Goal: Task Accomplishment & Management: Use online tool/utility

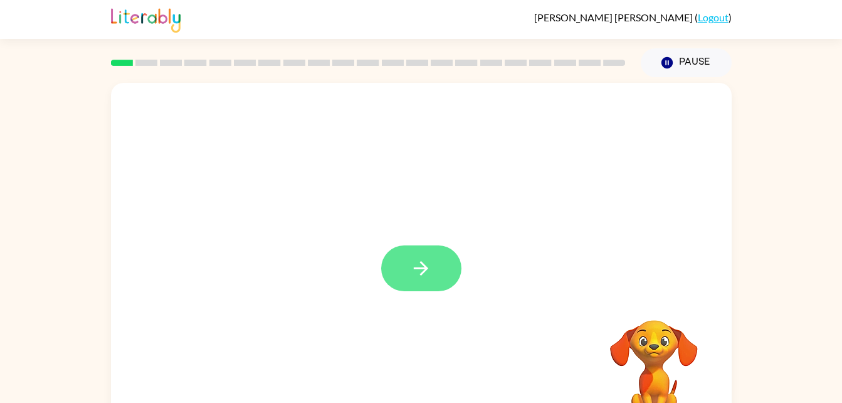
click at [391, 258] on button "button" at bounding box center [421, 268] width 80 height 46
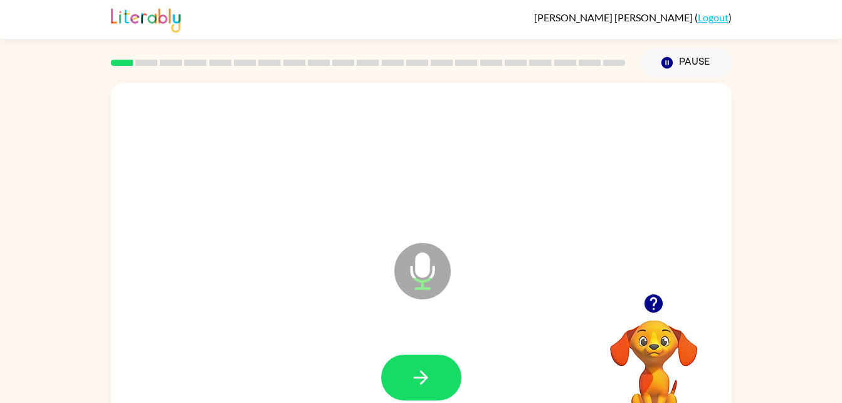
click at [416, 269] on icon "Microphone The Microphone is here when it is your turn to talk" at bounding box center [485, 287] width 188 height 94
click at [425, 275] on icon "Microphone The Microphone is here when it is your turn to talk" at bounding box center [485, 287] width 188 height 94
click at [431, 367] on icon "button" at bounding box center [421, 377] width 22 height 22
drag, startPoint x: 443, startPoint y: 285, endPoint x: 422, endPoint y: 270, distance: 26.1
click at [422, 270] on icon "Microphone The Microphone is here when it is your turn to talk" at bounding box center [485, 287] width 188 height 94
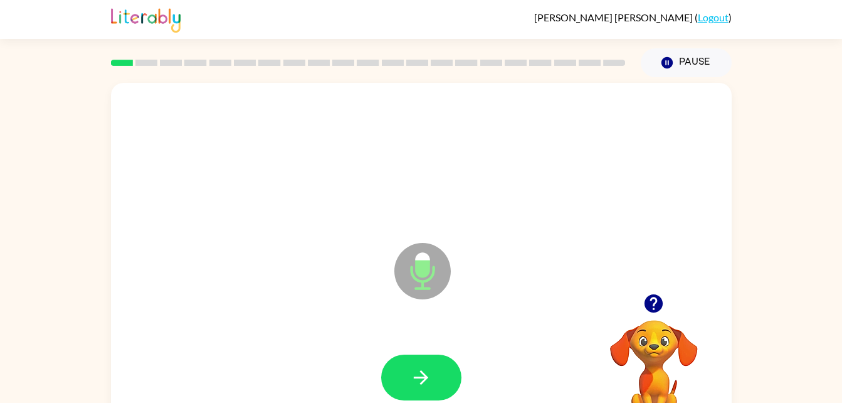
click at [422, 270] on icon "Microphone The Microphone is here when it is your turn to talk" at bounding box center [485, 287] width 188 height 94
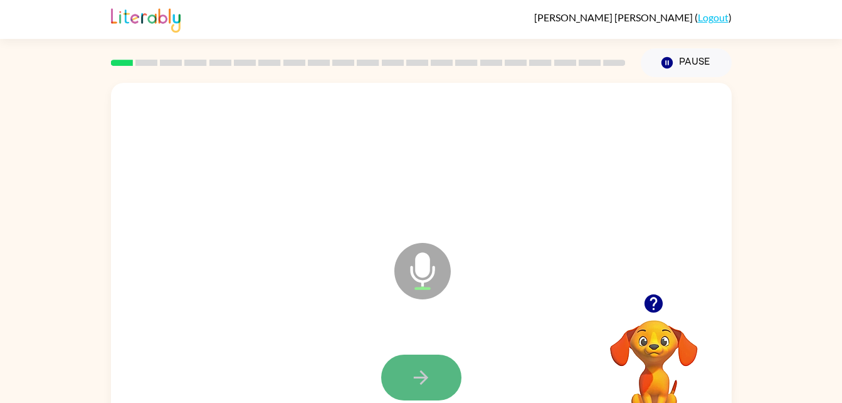
click at [437, 388] on button "button" at bounding box center [421, 377] width 80 height 46
click at [435, 370] on button "button" at bounding box center [421, 377] width 80 height 46
click at [406, 379] on button "button" at bounding box center [421, 377] width 80 height 46
click at [417, 257] on icon "Microphone The Microphone is here when it is your turn to talk" at bounding box center [485, 287] width 188 height 94
click at [445, 374] on button "button" at bounding box center [421, 377] width 80 height 46
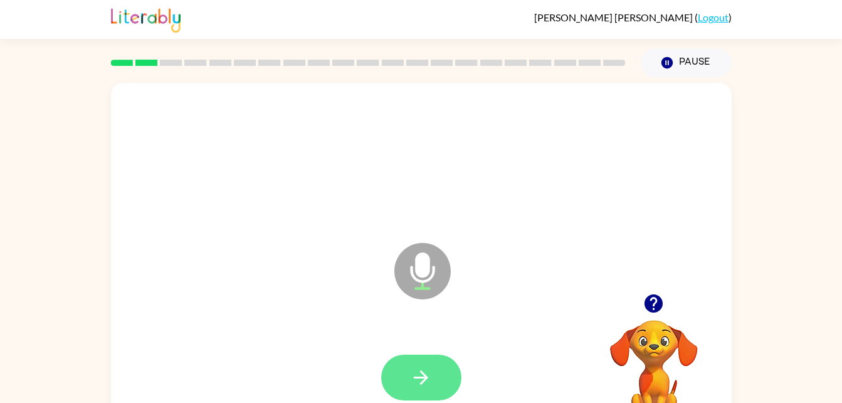
click at [425, 366] on icon "button" at bounding box center [421, 377] width 22 height 22
click at [430, 361] on button "button" at bounding box center [421, 377] width 80 height 46
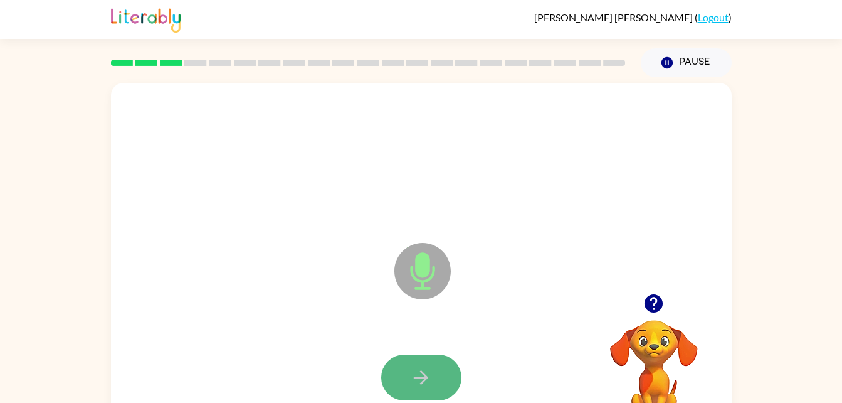
click at [392, 366] on button "button" at bounding box center [421, 377] width 80 height 46
click at [431, 365] on button "button" at bounding box center [421, 377] width 80 height 46
click at [419, 387] on icon "button" at bounding box center [421, 377] width 22 height 22
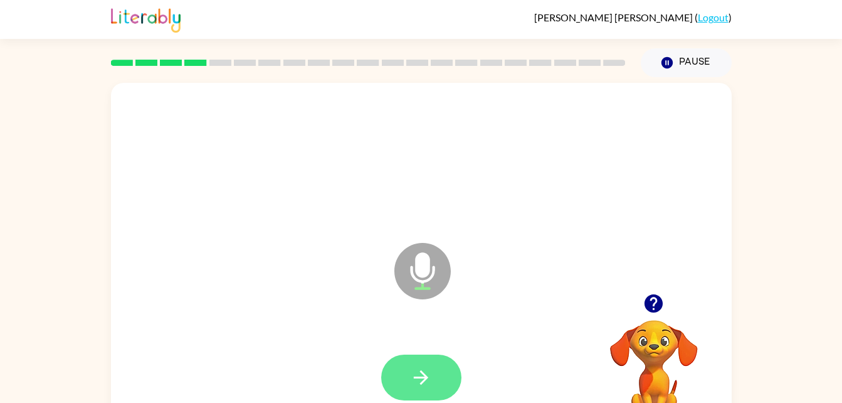
click at [438, 381] on button "button" at bounding box center [421, 377] width 80 height 46
click at [418, 365] on button "button" at bounding box center [421, 377] width 80 height 46
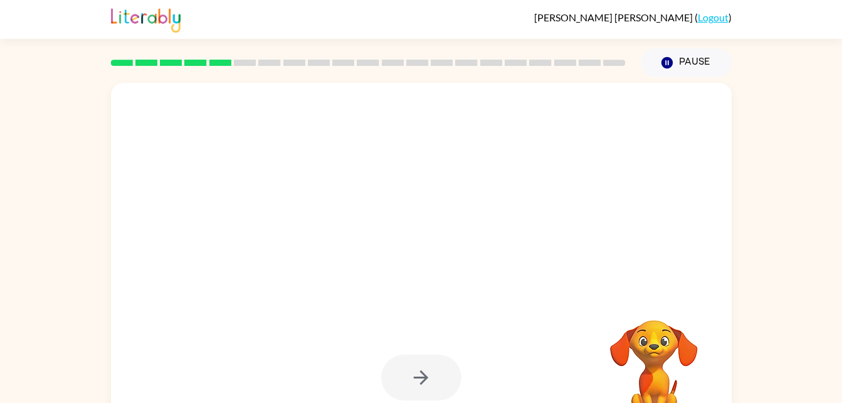
scroll to position [38, 0]
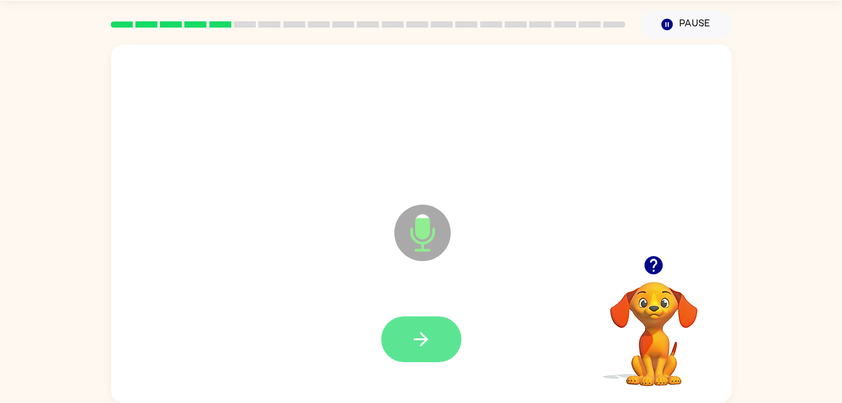
drag, startPoint x: 500, startPoint y: 325, endPoint x: 414, endPoint y: 334, distance: 87.0
drag, startPoint x: 414, startPoint y: 334, endPoint x: 650, endPoint y: 216, distance: 264.4
click at [650, 216] on div "Microphone The Microphone is here when it is your turn to talk" at bounding box center [392, 201] width 536 height 45
click at [403, 341] on button "button" at bounding box center [421, 339] width 80 height 46
click at [441, 351] on button "button" at bounding box center [421, 339] width 80 height 46
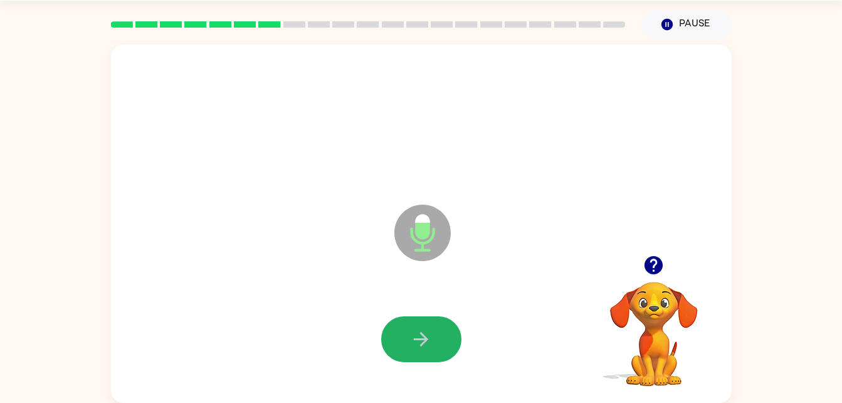
click at [429, 342] on icon "button" at bounding box center [421, 339] width 22 height 22
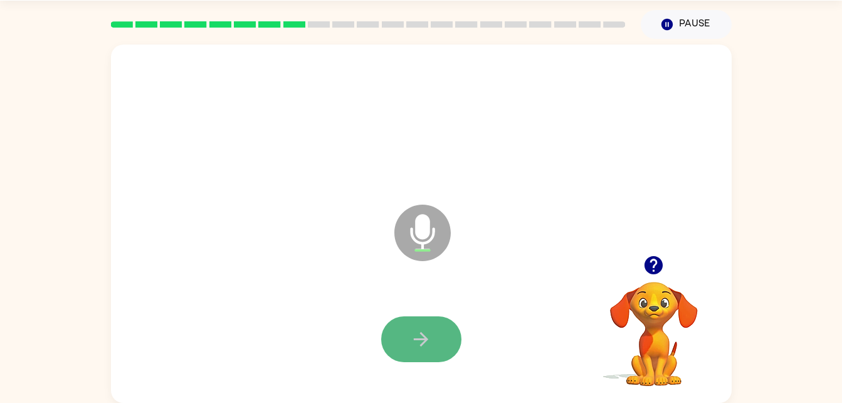
click at [436, 337] on button "button" at bounding box center [421, 339] width 80 height 46
click at [430, 324] on button "button" at bounding box center [421, 339] width 80 height 46
click at [431, 322] on button "button" at bounding box center [421, 339] width 80 height 46
click at [436, 353] on button "button" at bounding box center [421, 339] width 80 height 46
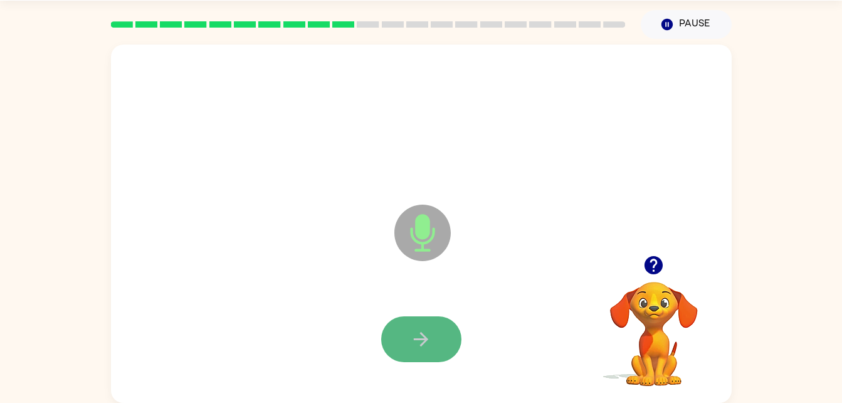
click at [396, 334] on button "button" at bounding box center [421, 339] width 80 height 46
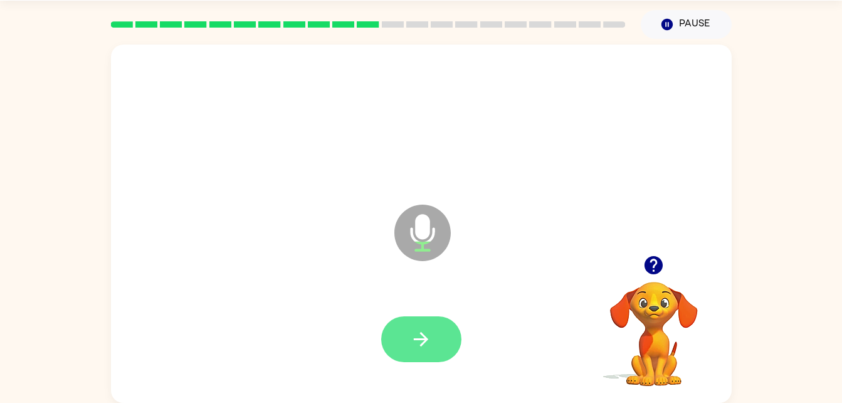
click at [437, 322] on button "button" at bounding box center [421, 339] width 80 height 46
click at [435, 346] on button "button" at bounding box center [421, 339] width 80 height 46
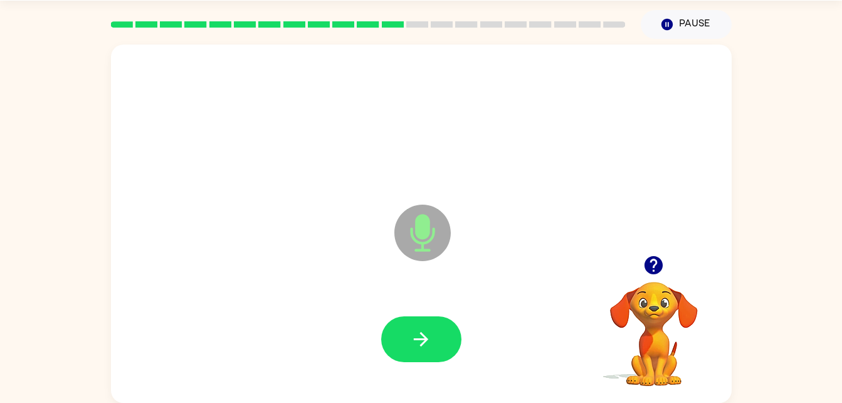
drag, startPoint x: 435, startPoint y: 346, endPoint x: 317, endPoint y: 267, distance: 141.6
click at [317, 267] on div "Microphone The Microphone is here when it is your turn to talk" at bounding box center [421, 224] width 621 height 358
click at [413, 349] on icon "button" at bounding box center [421, 339] width 22 height 22
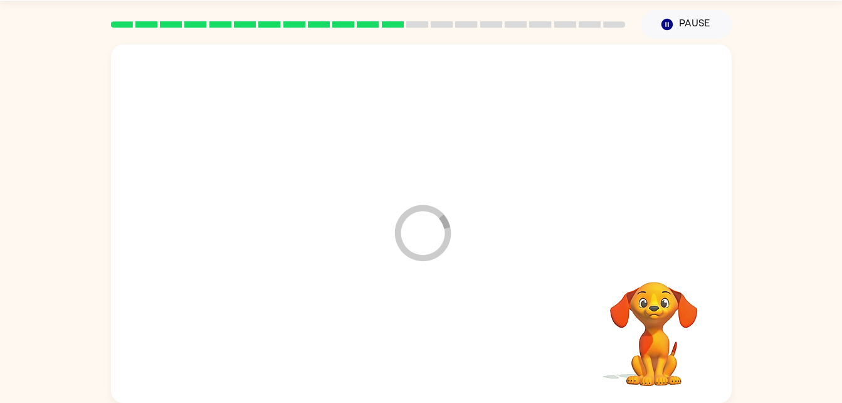
click at [413, 351] on div at bounding box center [422, 339] width 596 height 103
click at [413, 351] on div at bounding box center [421, 339] width 80 height 46
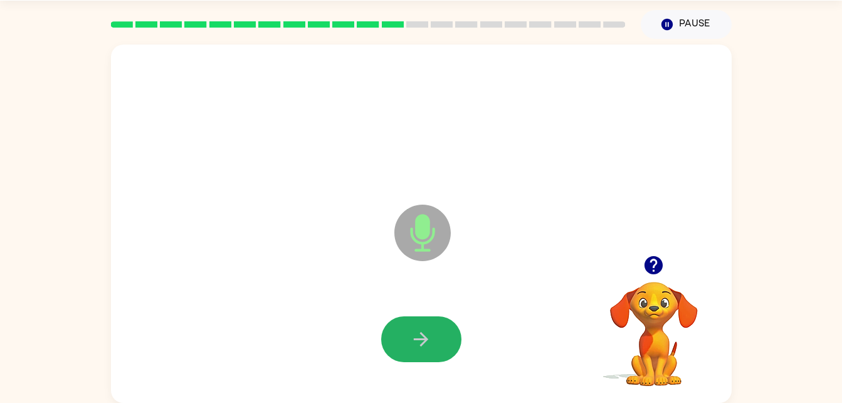
click at [413, 351] on button "button" at bounding box center [421, 339] width 80 height 46
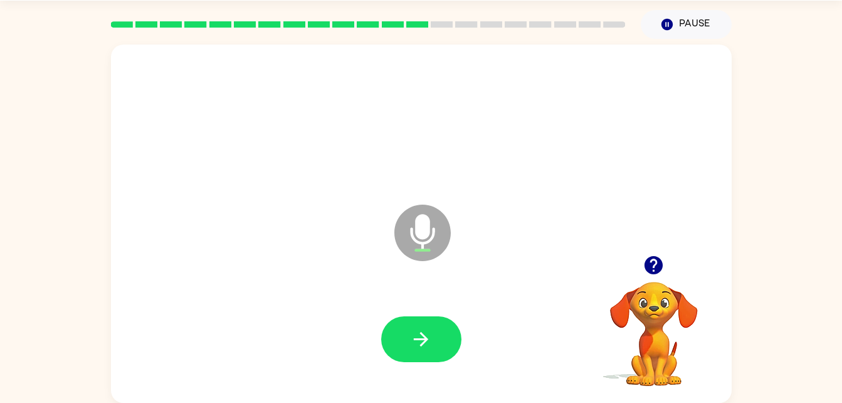
drag, startPoint x: 413, startPoint y: 351, endPoint x: 200, endPoint y: 188, distance: 268.4
click at [200, 188] on div "Microphone The Microphone is here when it is your turn to talk" at bounding box center [392, 201] width 536 height 45
click at [405, 338] on button "button" at bounding box center [421, 339] width 80 height 46
click at [420, 323] on button "button" at bounding box center [421, 339] width 80 height 46
click at [408, 340] on button "button" at bounding box center [421, 339] width 80 height 46
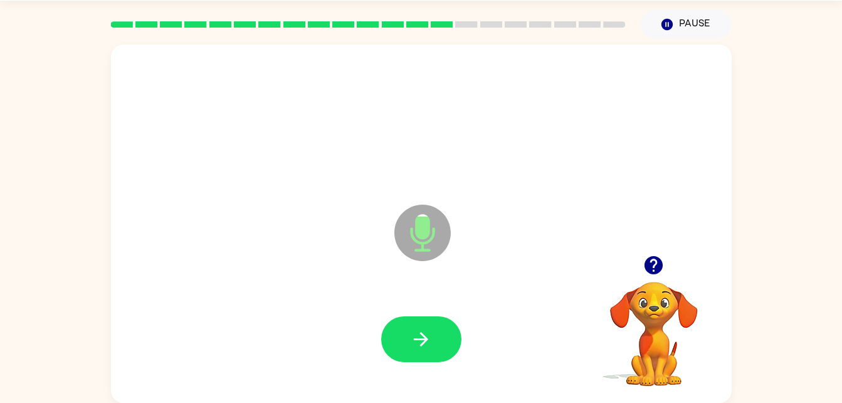
drag, startPoint x: 408, startPoint y: 340, endPoint x: 392, endPoint y: 293, distance: 49.2
drag, startPoint x: 392, startPoint y: 293, endPoint x: 409, endPoint y: 322, distance: 33.2
click at [409, 322] on button "button" at bounding box center [421, 339] width 80 height 46
click at [435, 341] on button "button" at bounding box center [421, 339] width 80 height 46
drag, startPoint x: 435, startPoint y: 341, endPoint x: 295, endPoint y: 303, distance: 144.8
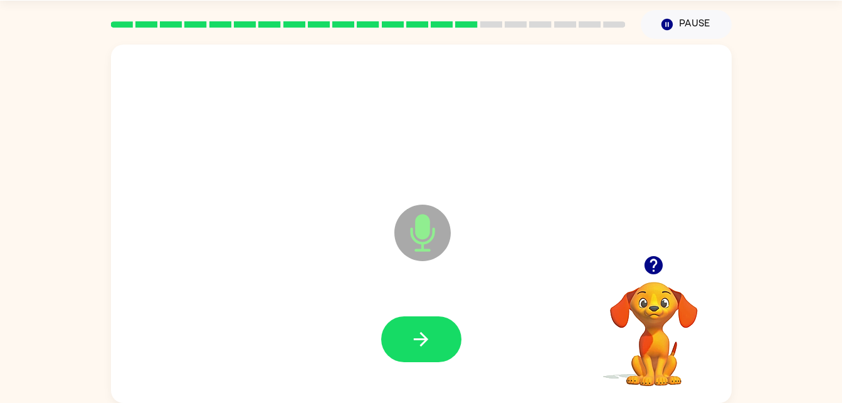
click at [295, 303] on div at bounding box center [422, 339] width 596 height 103
click at [402, 359] on button "button" at bounding box center [421, 339] width 80 height 46
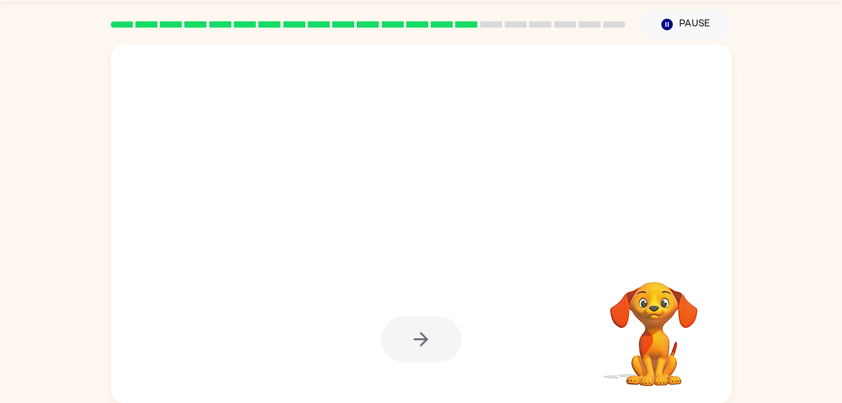
drag, startPoint x: 396, startPoint y: 356, endPoint x: 513, endPoint y: 355, distance: 116.6
click at [513, 355] on div at bounding box center [422, 339] width 596 height 103
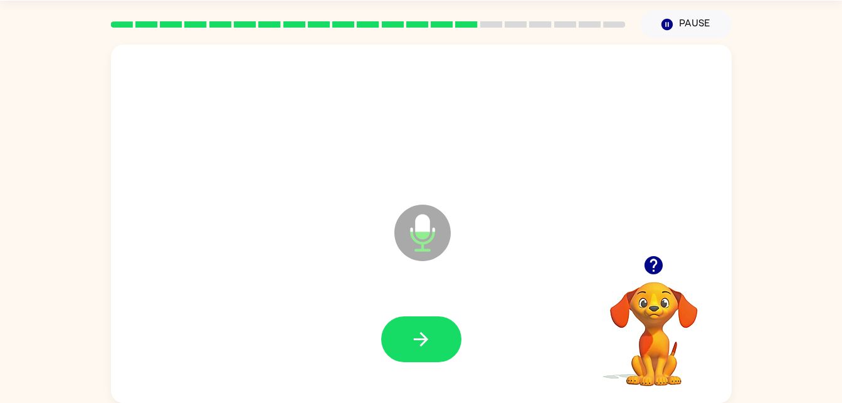
click at [415, 231] on icon "Microphone The Microphone is here when it is your turn to talk" at bounding box center [485, 248] width 188 height 94
click at [419, 323] on button "button" at bounding box center [421, 339] width 80 height 46
click at [451, 340] on button "button" at bounding box center [421, 339] width 80 height 46
click at [398, 366] on div at bounding box center [422, 339] width 596 height 103
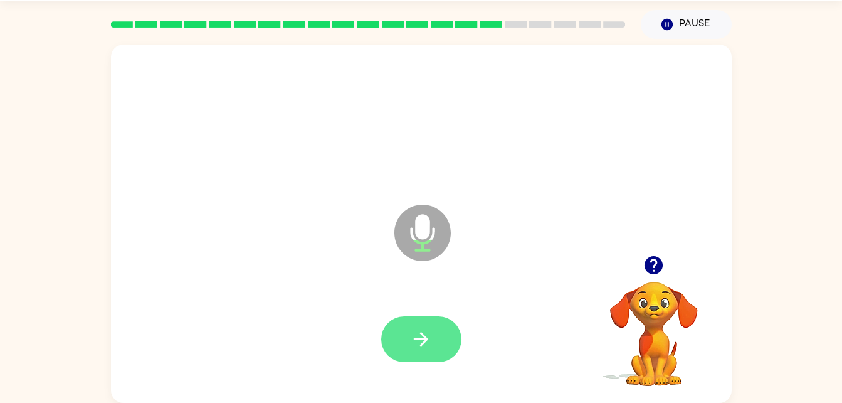
click at [398, 357] on button "button" at bounding box center [421, 339] width 80 height 46
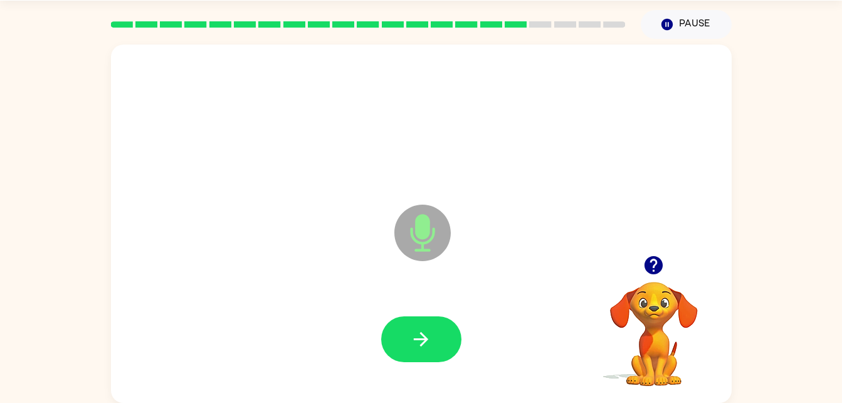
click at [704, 309] on video "Your browser must support playing .mp4 files to use Literably. Please try using…" at bounding box center [653, 324] width 125 height 125
click at [683, 300] on video "Your browser must support playing .mp4 files to use Literably. Please try using…" at bounding box center [653, 324] width 125 height 125
click at [460, 326] on div at bounding box center [421, 339] width 80 height 46
click at [413, 353] on button "button" at bounding box center [421, 339] width 80 height 46
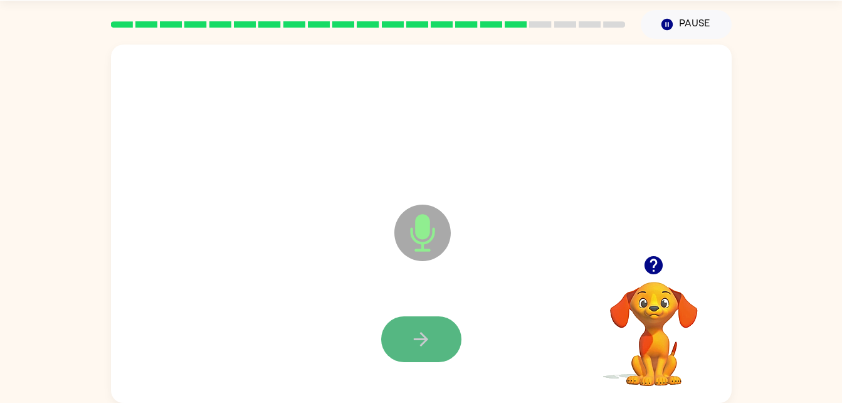
click at [410, 350] on button "button" at bounding box center [421, 339] width 80 height 46
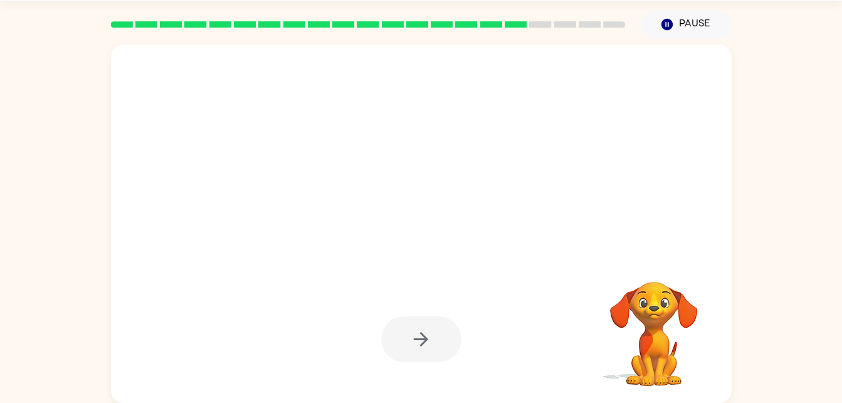
click at [410, 350] on div at bounding box center [421, 339] width 80 height 46
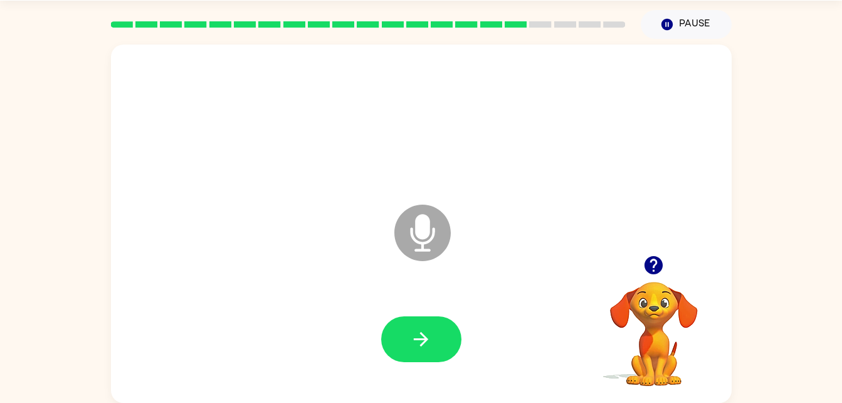
click at [410, 350] on div at bounding box center [421, 339] width 80 height 46
click at [410, 350] on button "button" at bounding box center [421, 339] width 80 height 46
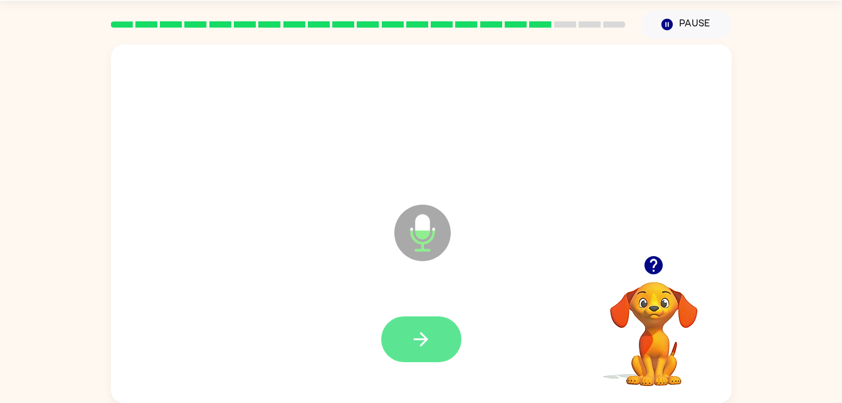
click at [418, 346] on icon "button" at bounding box center [421, 339] width 22 height 22
click at [447, 307] on div at bounding box center [422, 339] width 596 height 103
click at [435, 316] on button "button" at bounding box center [421, 339] width 80 height 46
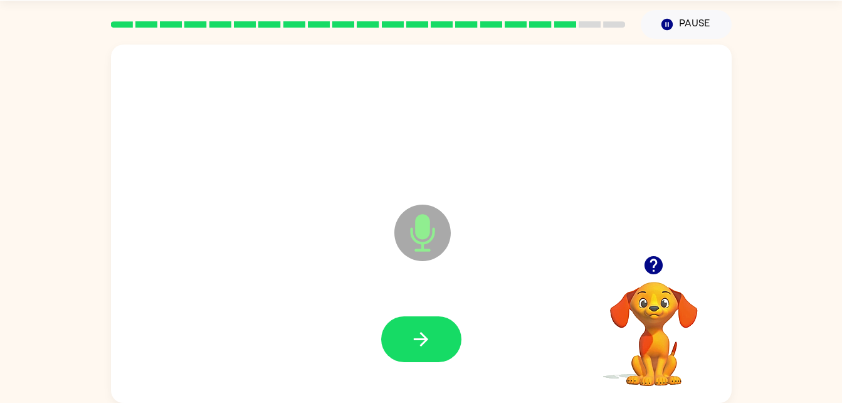
click at [611, 239] on div "Microphone The Microphone is here when it is your turn to talk" at bounding box center [421, 224] width 621 height 358
click at [408, 350] on button "button" at bounding box center [421, 339] width 80 height 46
click at [414, 339] on icon "button" at bounding box center [421, 339] width 14 height 14
drag, startPoint x: 414, startPoint y: 339, endPoint x: 324, endPoint y: 307, distance: 96.0
click at [324, 307] on div at bounding box center [422, 339] width 596 height 103
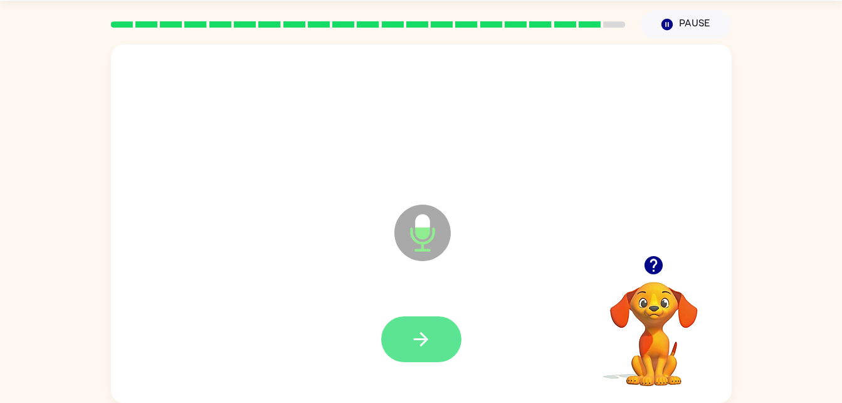
click at [435, 336] on button "button" at bounding box center [421, 339] width 80 height 46
click at [433, 339] on button "button" at bounding box center [421, 339] width 80 height 46
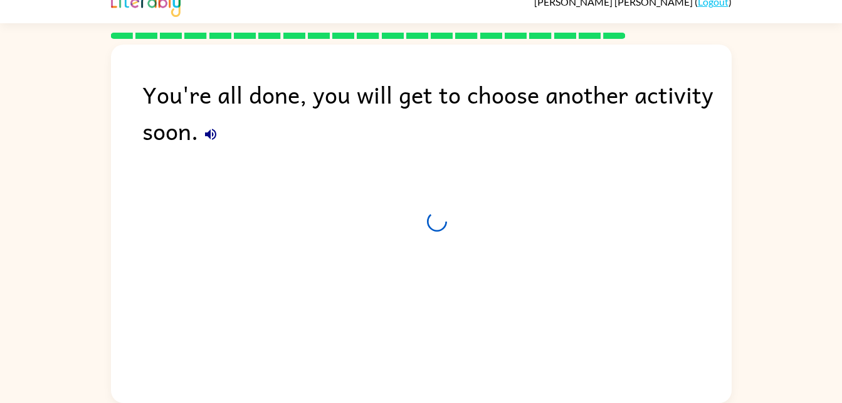
scroll to position [16, 0]
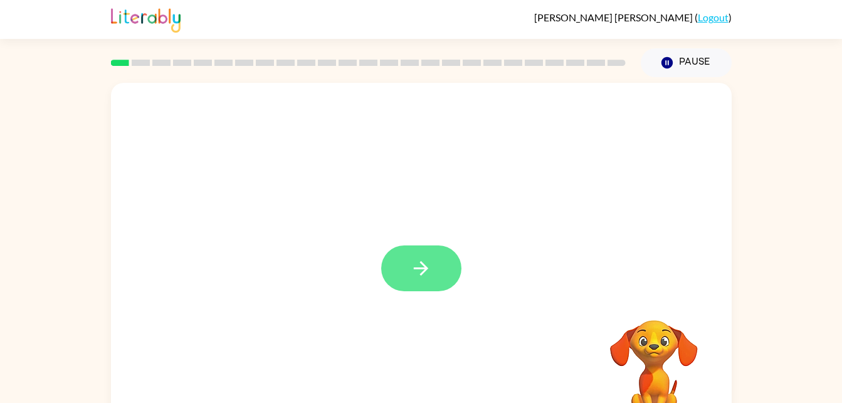
click at [417, 261] on icon "button" at bounding box center [421, 268] width 22 height 22
drag, startPoint x: 417, startPoint y: 261, endPoint x: 387, endPoint y: 211, distance: 58.0
click at [387, 211] on div at bounding box center [421, 262] width 621 height 358
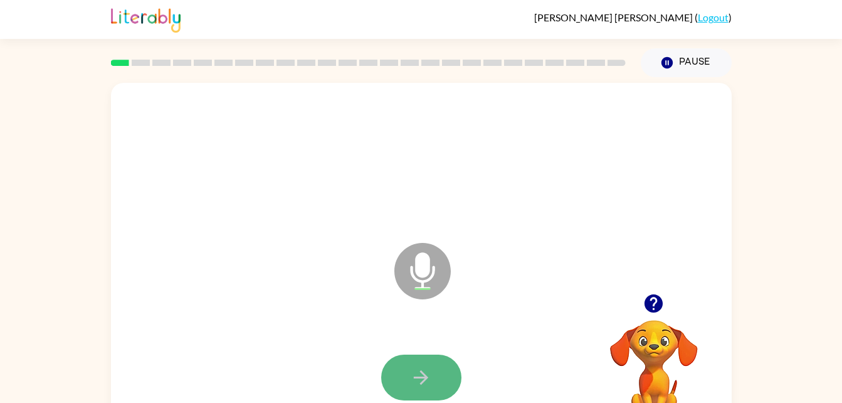
click at [413, 381] on icon "button" at bounding box center [421, 377] width 22 height 22
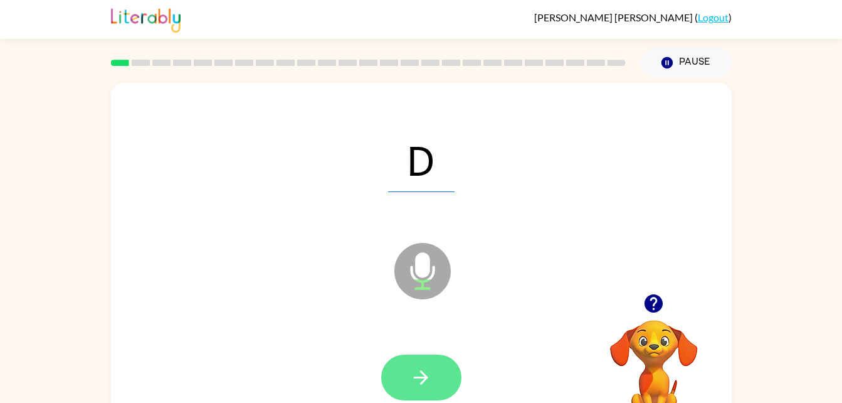
click at [424, 372] on icon "button" at bounding box center [421, 377] width 22 height 22
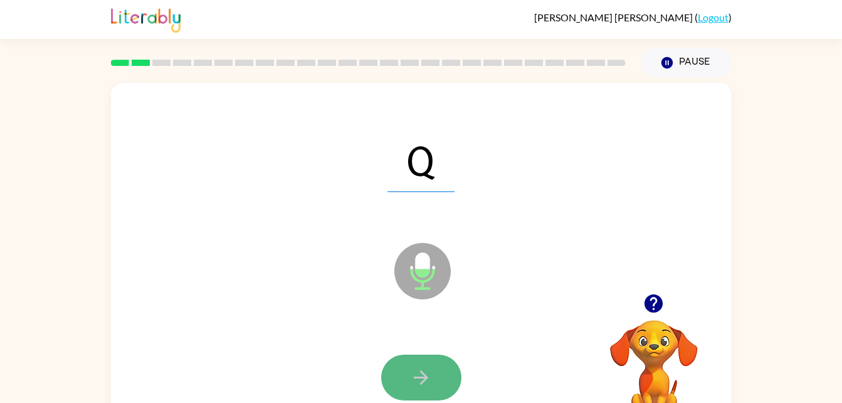
click at [430, 377] on icon "button" at bounding box center [421, 377] width 22 height 22
click at [429, 376] on icon "button" at bounding box center [421, 377] width 22 height 22
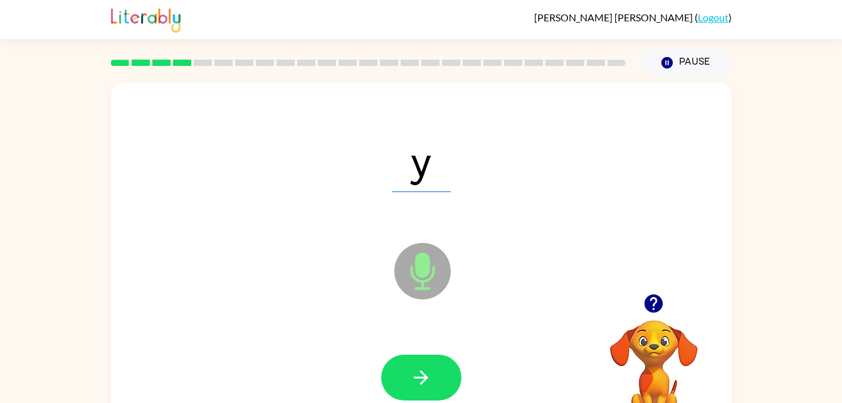
click at [383, 318] on div "y Microphone The Microphone is here when it is your turn to talk" at bounding box center [421, 262] width 621 height 358
click at [445, 368] on button "button" at bounding box center [421, 377] width 80 height 46
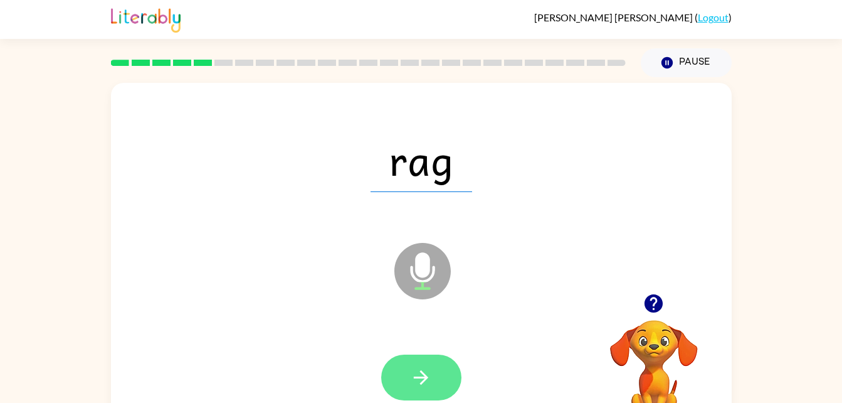
click at [402, 371] on button "button" at bounding box center [421, 377] width 80 height 46
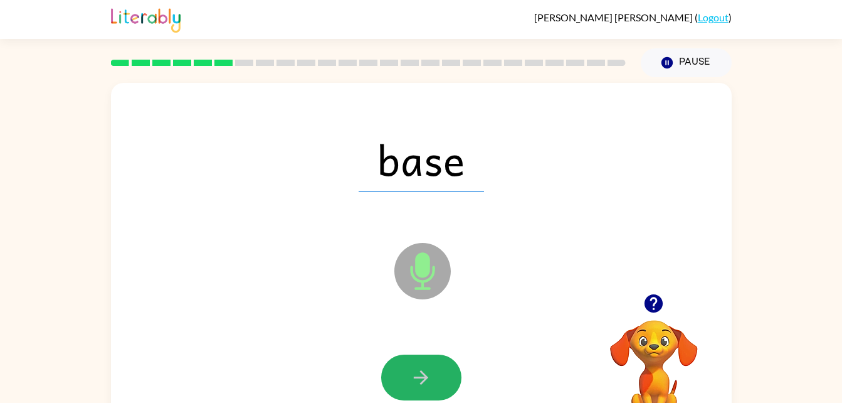
click at [402, 371] on button "button" at bounding box center [421, 377] width 80 height 46
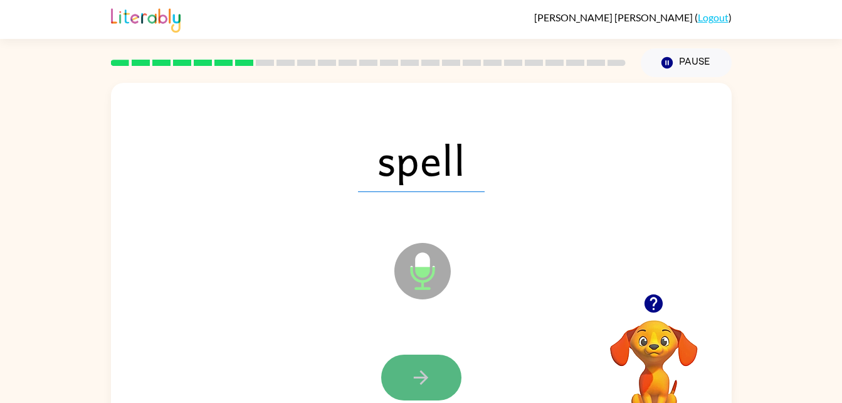
click at [441, 377] on button "button" at bounding box center [421, 377] width 80 height 46
click at [433, 370] on button "button" at bounding box center [421, 377] width 80 height 46
click at [430, 379] on icon "button" at bounding box center [421, 377] width 22 height 22
click at [442, 392] on button "button" at bounding box center [421, 377] width 80 height 46
click at [428, 368] on icon "button" at bounding box center [421, 377] width 22 height 22
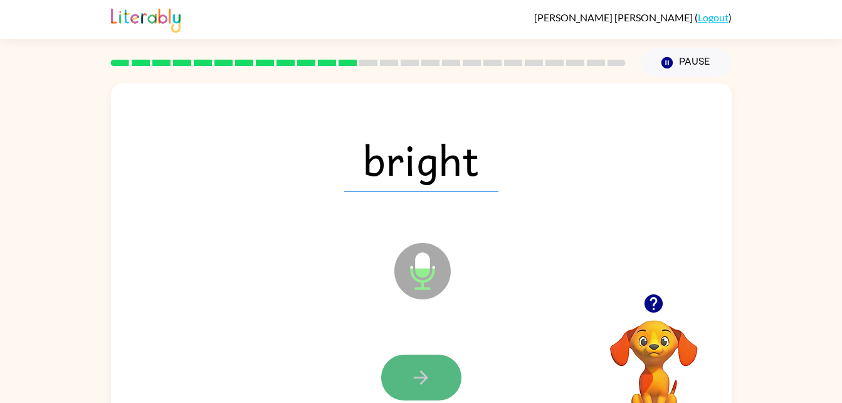
click at [417, 387] on icon "button" at bounding box center [421, 377] width 22 height 22
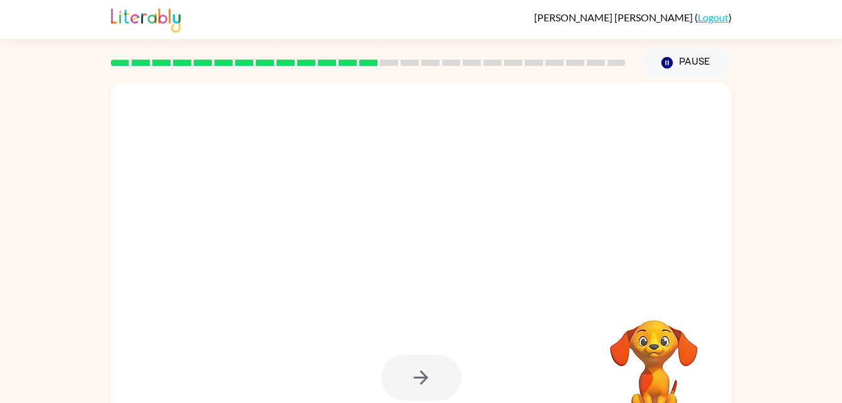
click at [428, 388] on div at bounding box center [421, 377] width 80 height 46
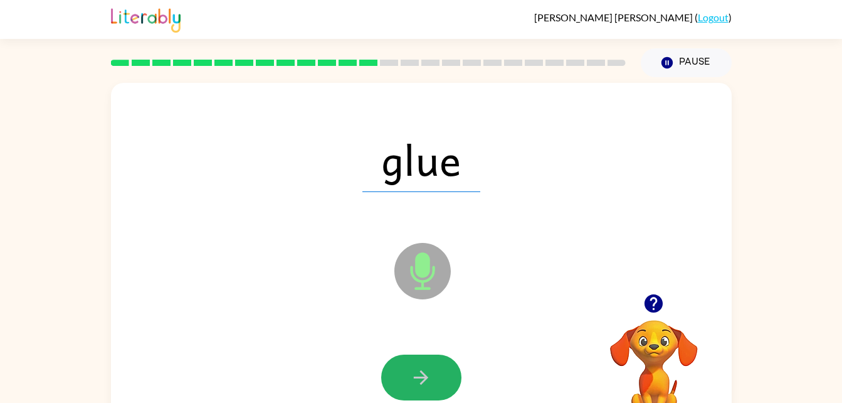
drag, startPoint x: 428, startPoint y: 388, endPoint x: 433, endPoint y: 377, distance: 12.1
click at [433, 377] on button "button" at bounding box center [421, 377] width 80 height 46
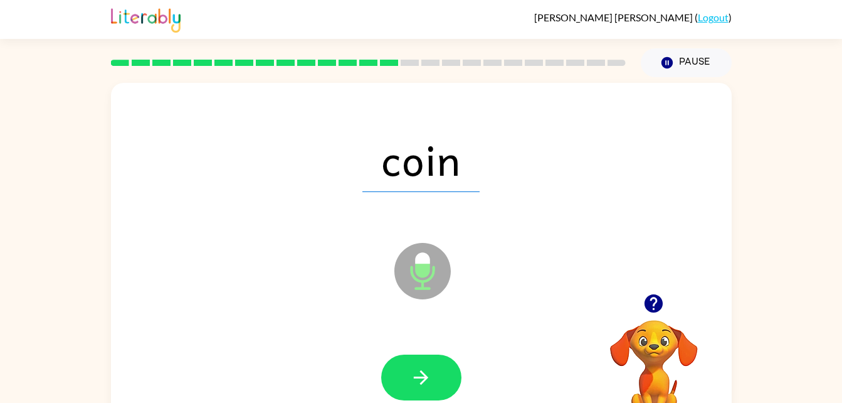
drag, startPoint x: 435, startPoint y: 377, endPoint x: 307, endPoint y: 295, distance: 151.2
click at [307, 295] on div "coin Microphone The Microphone is here when it is your turn to talk" at bounding box center [421, 262] width 621 height 358
click at [448, 365] on button "button" at bounding box center [421, 377] width 80 height 46
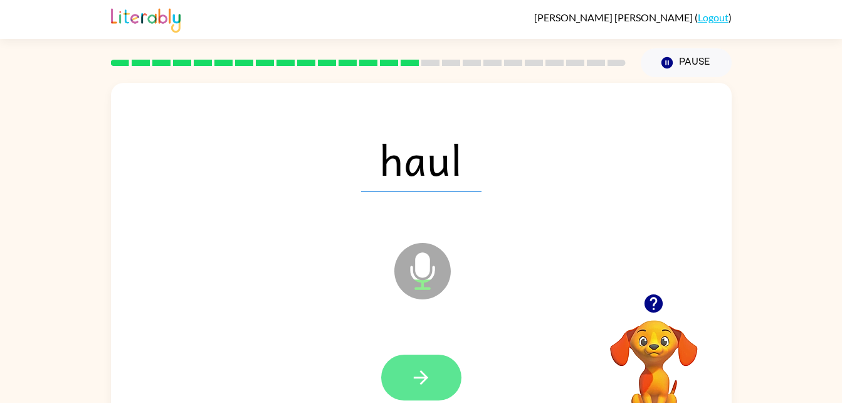
click at [436, 376] on button "button" at bounding box center [421, 377] width 80 height 46
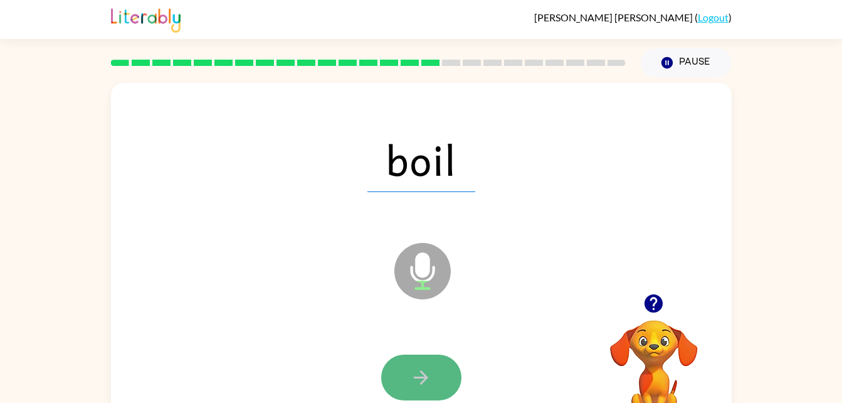
click at [432, 379] on button "button" at bounding box center [421, 377] width 80 height 46
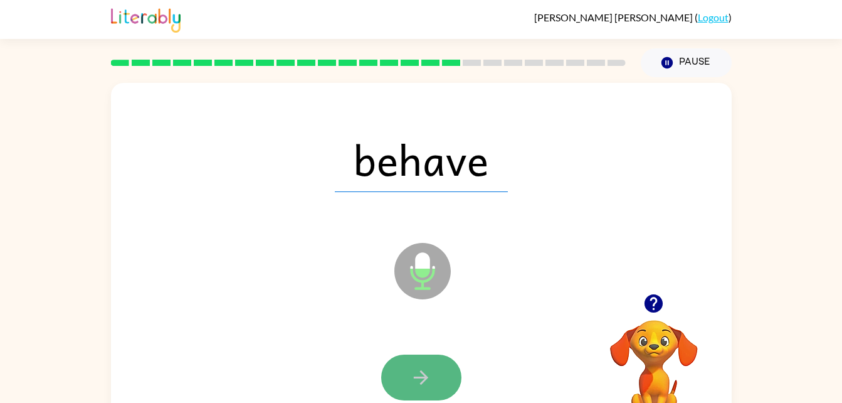
click at [447, 373] on button "button" at bounding box center [421, 377] width 80 height 46
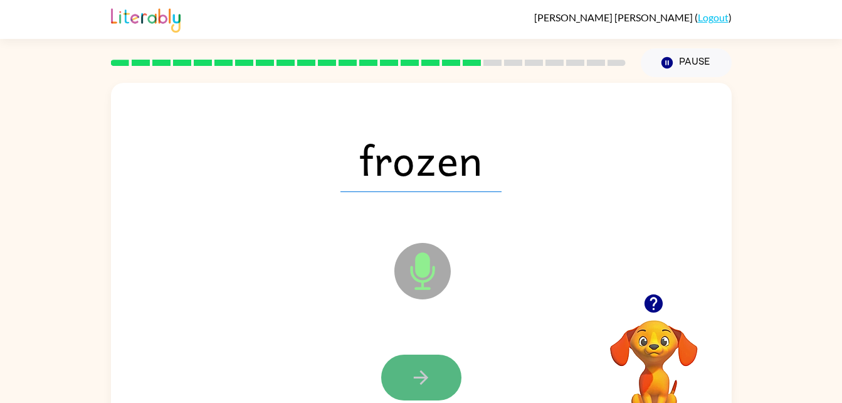
click at [423, 377] on icon "button" at bounding box center [421, 377] width 14 height 14
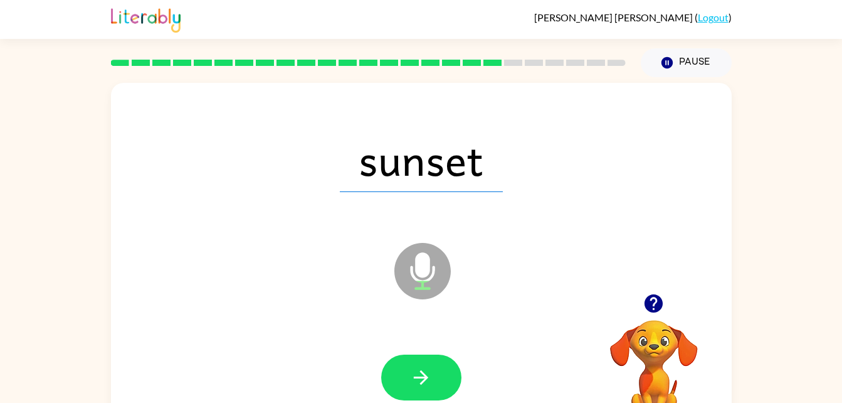
drag, startPoint x: 422, startPoint y: 377, endPoint x: 285, endPoint y: 315, distance: 150.7
click at [285, 315] on div "sunset Microphone The Microphone is here when it is your turn to talk" at bounding box center [421, 262] width 621 height 358
click at [451, 357] on div at bounding box center [421, 377] width 80 height 46
click at [450, 365] on button "button" at bounding box center [421, 377] width 80 height 46
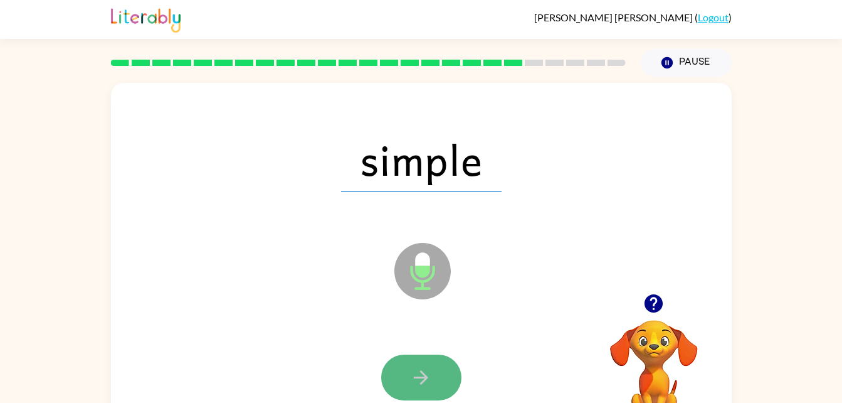
click at [441, 378] on button "button" at bounding box center [421, 377] width 80 height 46
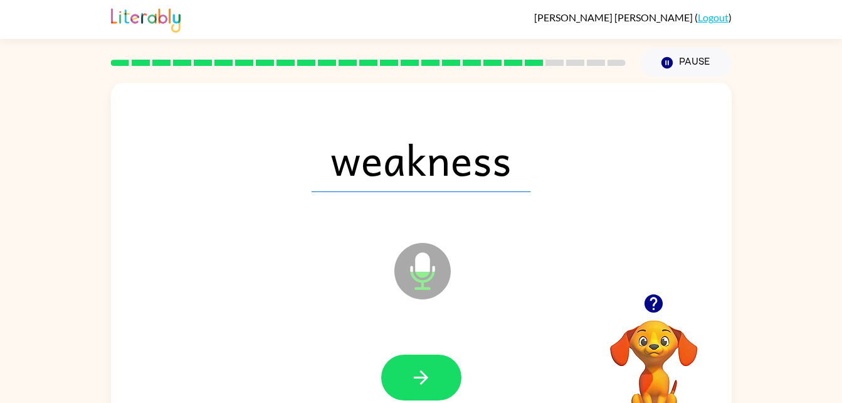
drag, startPoint x: 441, startPoint y: 378, endPoint x: 231, endPoint y: 265, distance: 237.9
click at [231, 265] on div "weakness Microphone The Microphone is here when it is your turn to talk" at bounding box center [421, 262] width 621 height 358
click at [432, 369] on button "button" at bounding box center [421, 377] width 80 height 46
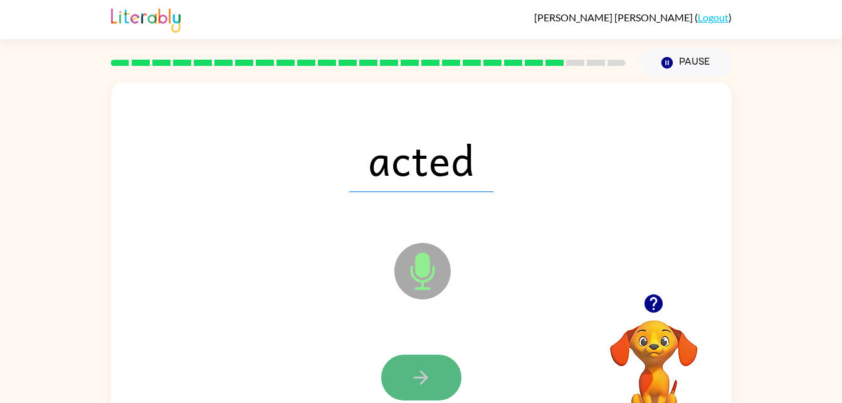
click at [401, 374] on button "button" at bounding box center [421, 377] width 80 height 46
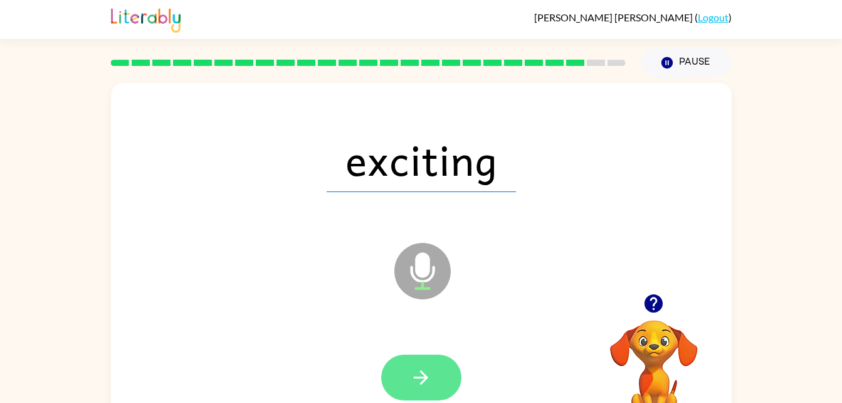
click at [397, 379] on button "button" at bounding box center [421, 377] width 80 height 46
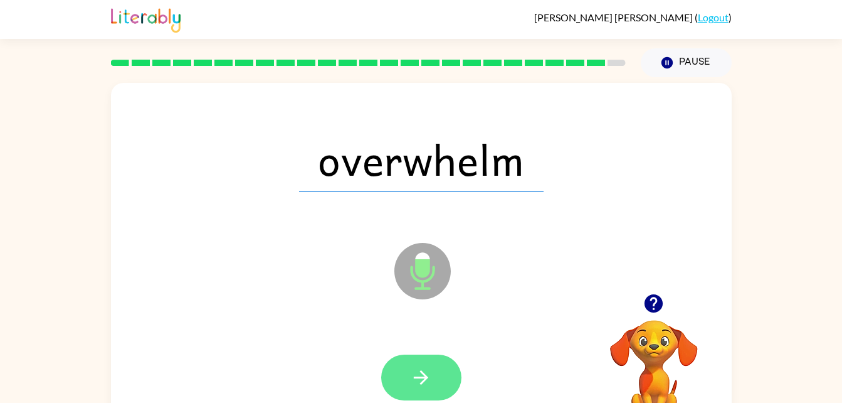
click at [433, 381] on button "button" at bounding box center [421, 377] width 80 height 46
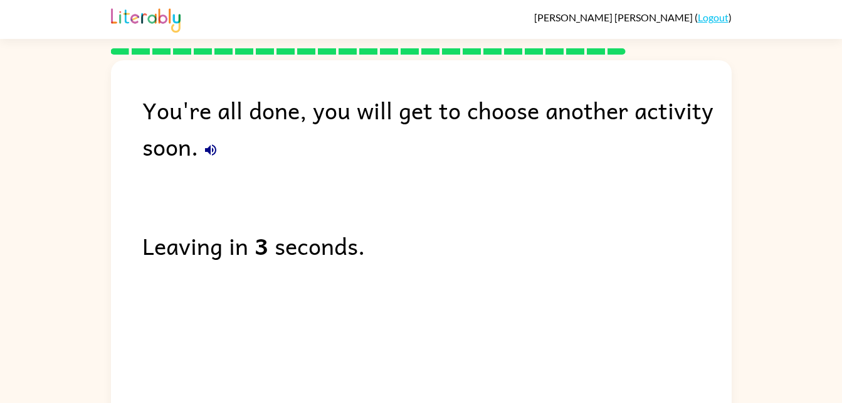
click at [214, 144] on icon "button" at bounding box center [210, 149] width 15 height 15
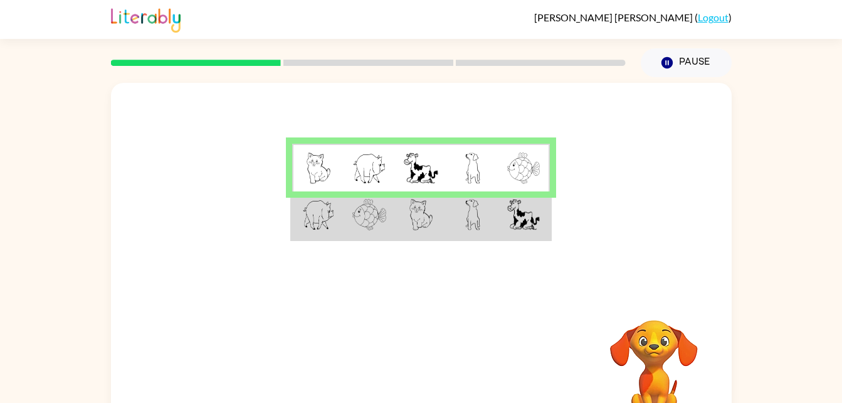
click at [376, 218] on img at bounding box center [369, 214] width 34 height 31
click at [373, 214] on img at bounding box center [369, 214] width 34 height 31
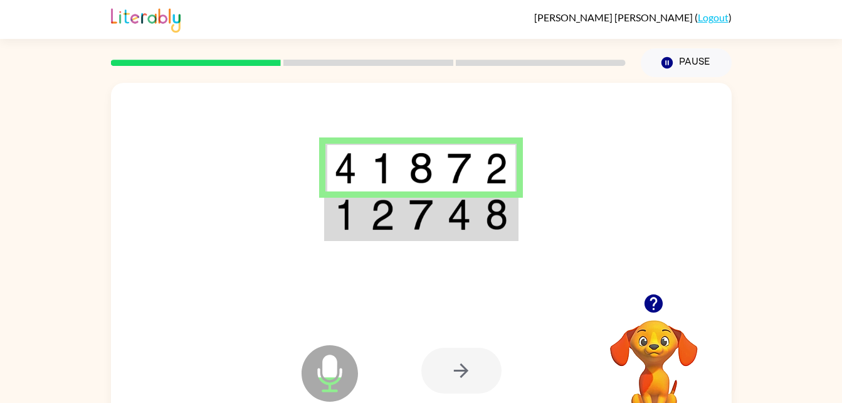
click at [427, 221] on img at bounding box center [421, 214] width 24 height 31
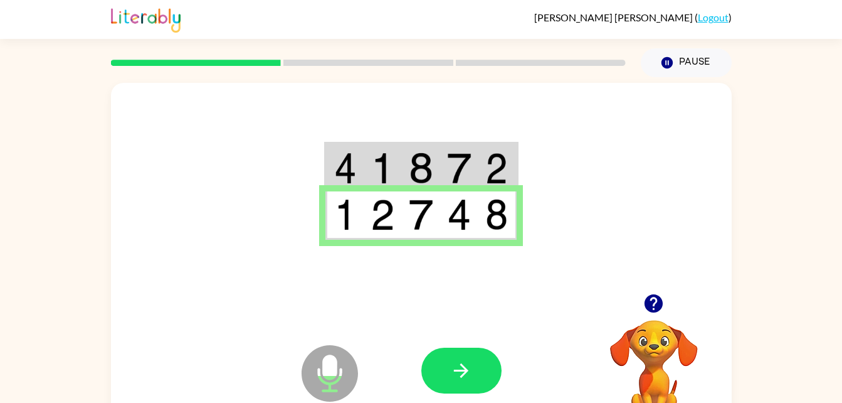
click at [418, 371] on icon "Microphone The Microphone is here when it is your turn to talk" at bounding box center [392, 389] width 188 height 94
click at [427, 371] on button "button" at bounding box center [461, 370] width 80 height 46
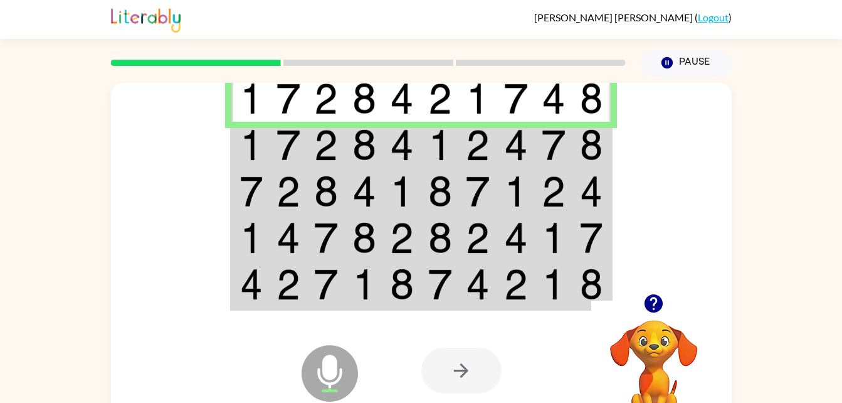
click at [287, 140] on img at bounding box center [289, 144] width 24 height 31
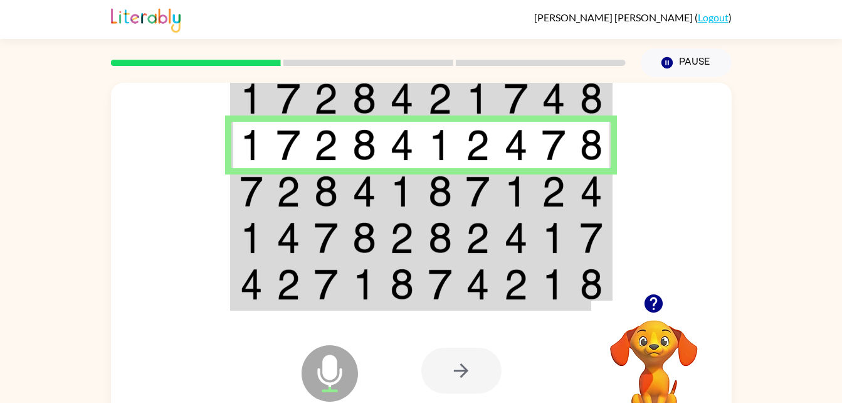
click at [470, 189] on img at bounding box center [478, 191] width 24 height 31
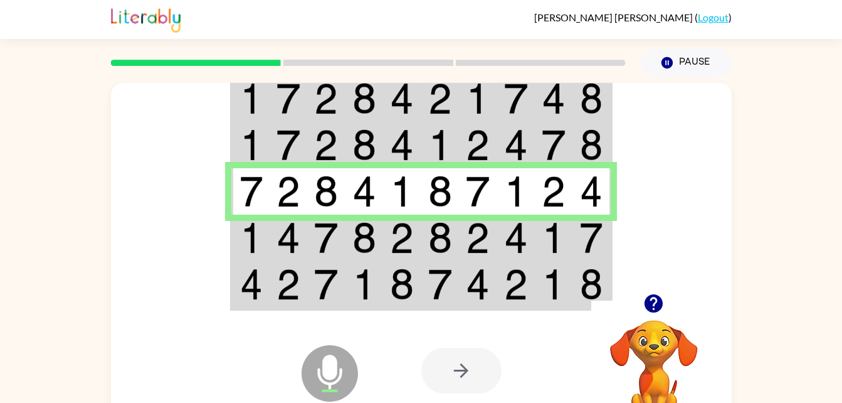
click at [329, 230] on img at bounding box center [326, 237] width 24 height 31
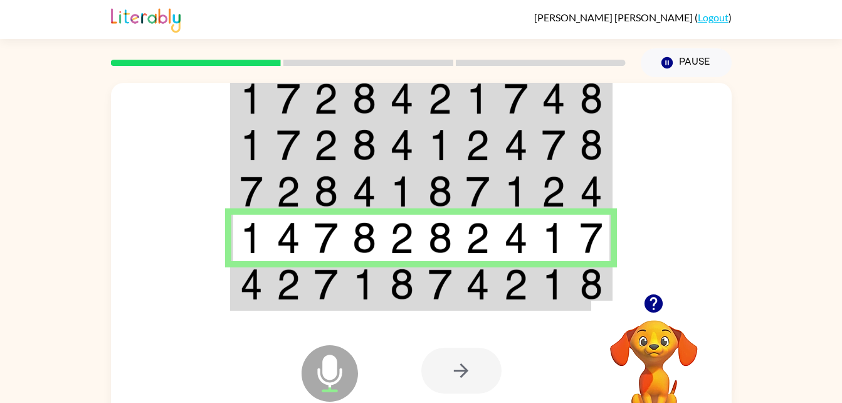
click at [337, 304] on icon at bounding box center [329, 345] width 31 height 94
click at [329, 291] on img at bounding box center [326, 283] width 24 height 31
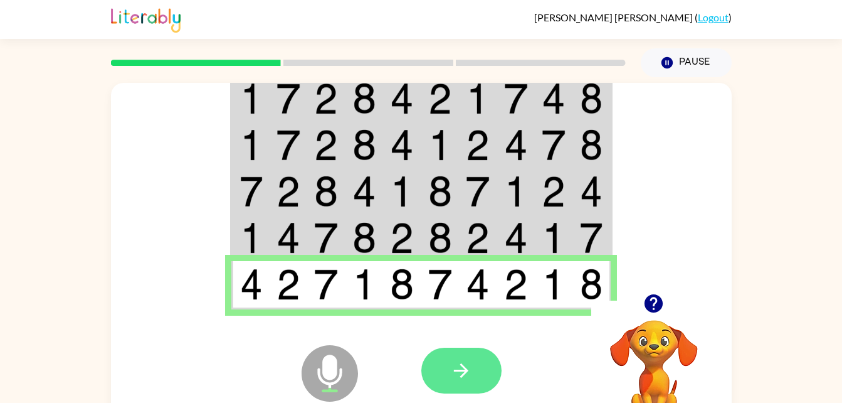
click at [455, 369] on icon "button" at bounding box center [461, 370] width 22 height 22
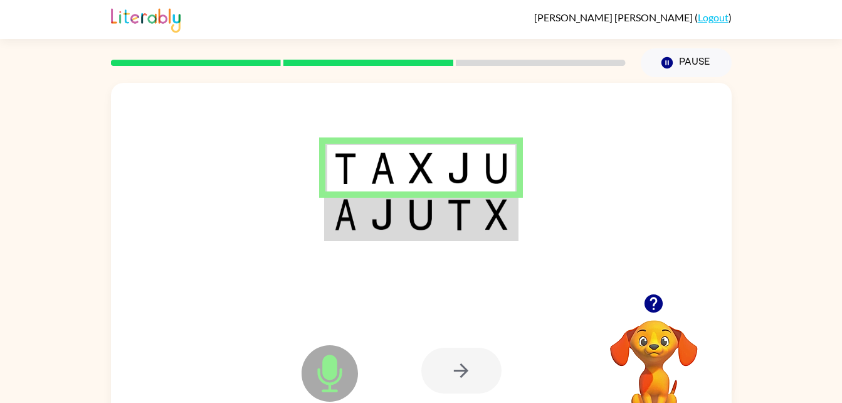
click at [436, 241] on table at bounding box center [421, 191] width 194 height 99
click at [431, 212] on img at bounding box center [421, 214] width 24 height 31
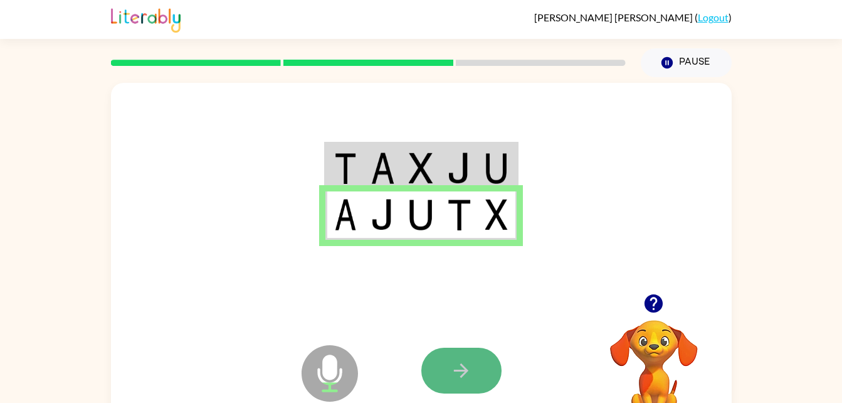
click at [477, 359] on button "button" at bounding box center [461, 370] width 80 height 46
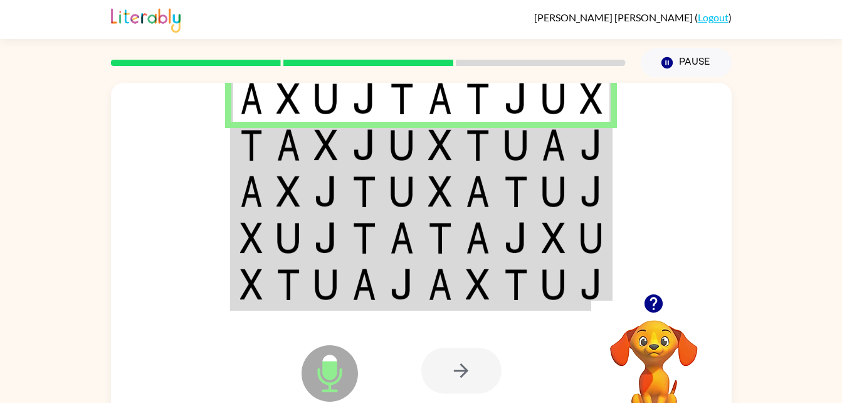
click at [297, 159] on img at bounding box center [289, 144] width 24 height 31
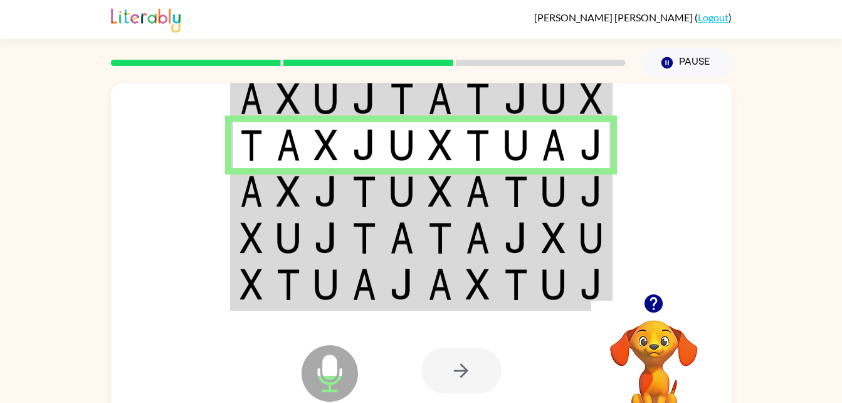
click at [305, 198] on td at bounding box center [289, 191] width 38 height 46
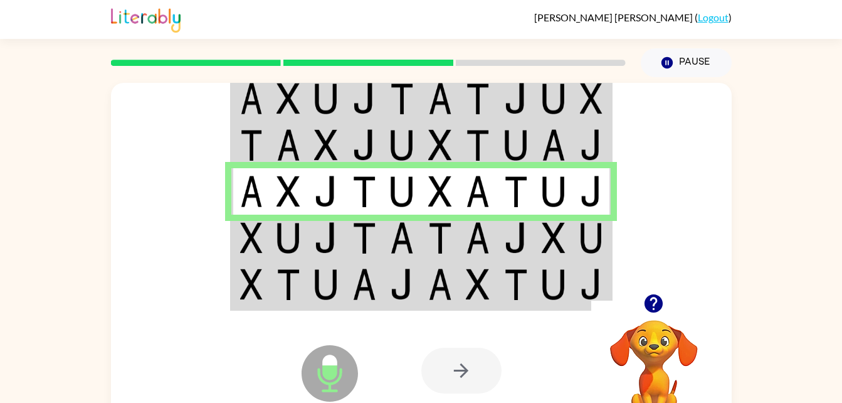
click at [274, 231] on td at bounding box center [289, 237] width 38 height 46
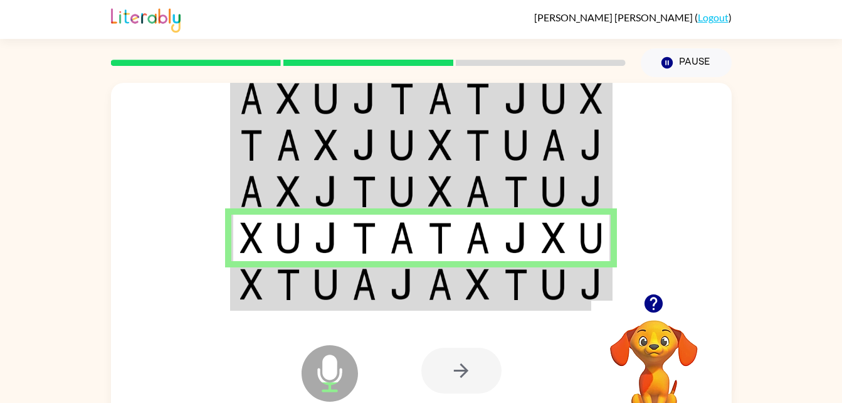
click at [529, 290] on td at bounding box center [516, 285] width 38 height 48
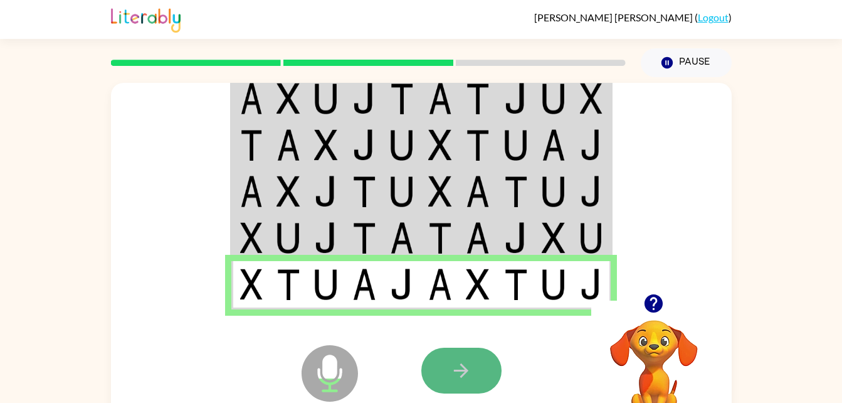
click at [474, 355] on button "button" at bounding box center [461, 370] width 80 height 46
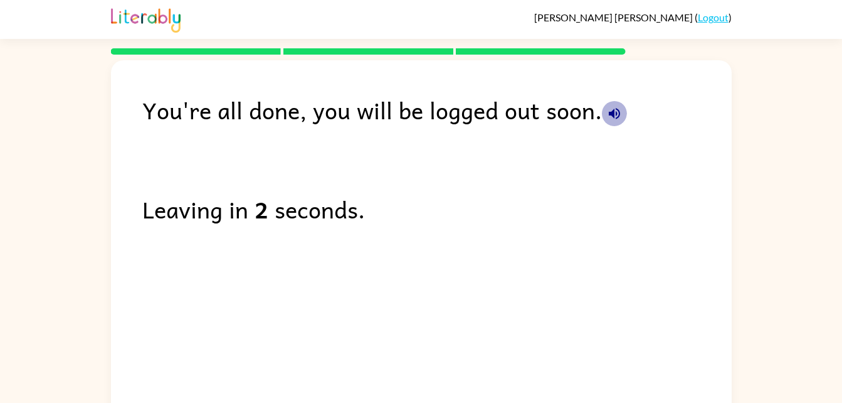
click at [602, 117] on button "button" at bounding box center [614, 113] width 25 height 25
